Goal: Navigation & Orientation: Go to known website

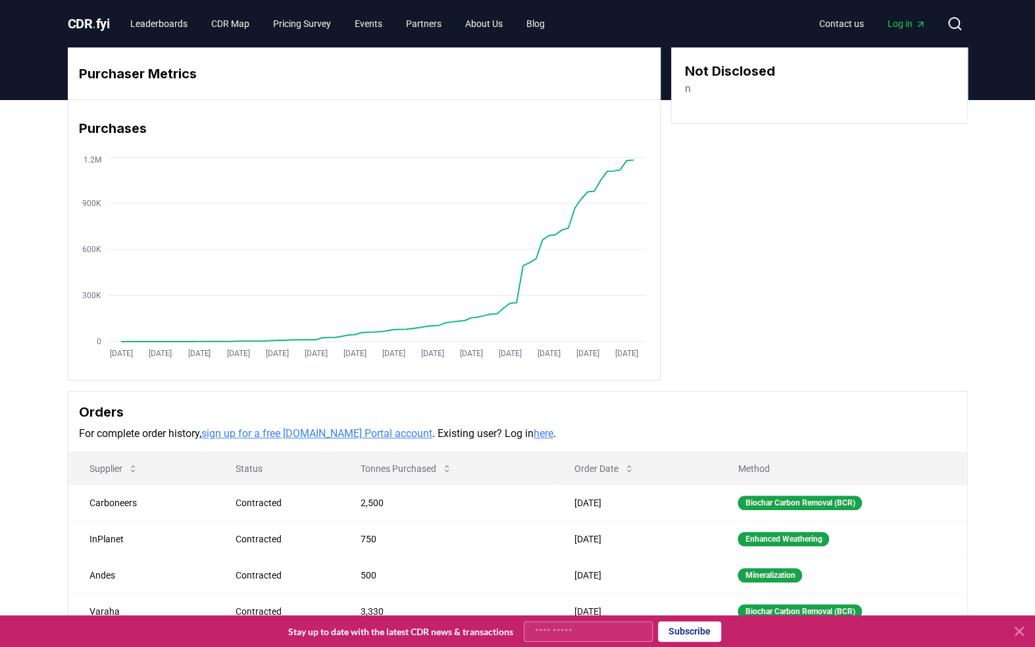
click at [534, 431] on link "here" at bounding box center [544, 433] width 20 height 12
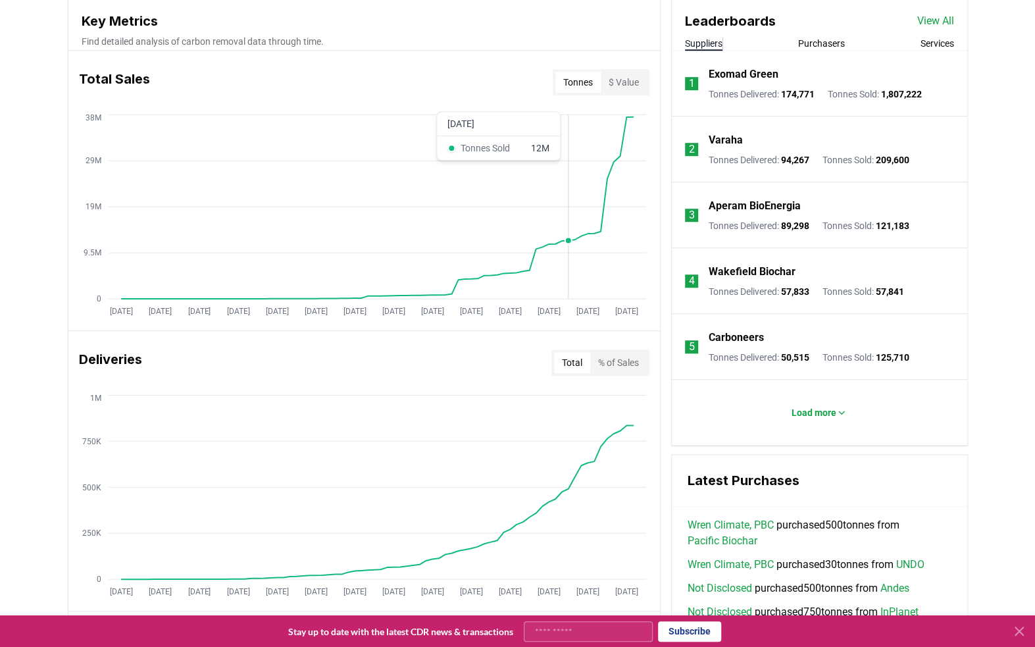
scroll to position [438, 0]
